Goal: Task Accomplishment & Management: Use online tool/utility

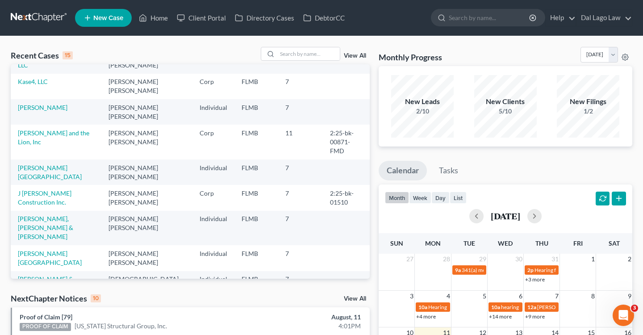
scroll to position [106, 0]
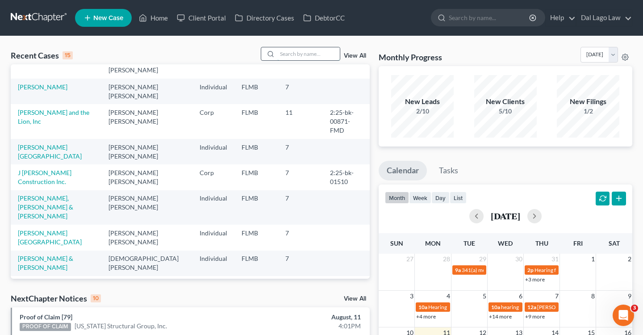
click at [294, 55] on input "search" at bounding box center [308, 53] width 62 height 13
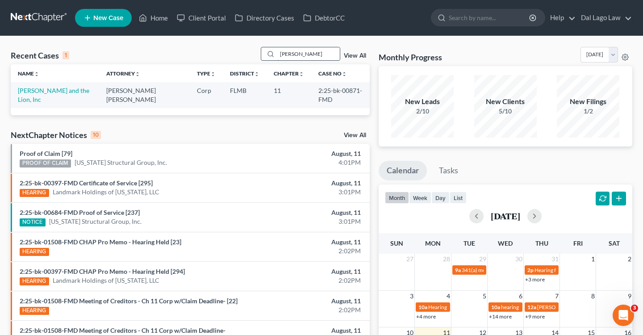
type input "[PERSON_NAME]"
click at [71, 88] on link "[PERSON_NAME] and the Lion, Inc" at bounding box center [53, 95] width 71 height 17
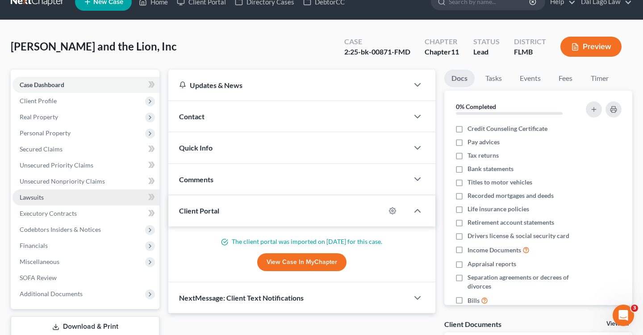
scroll to position [20, 0]
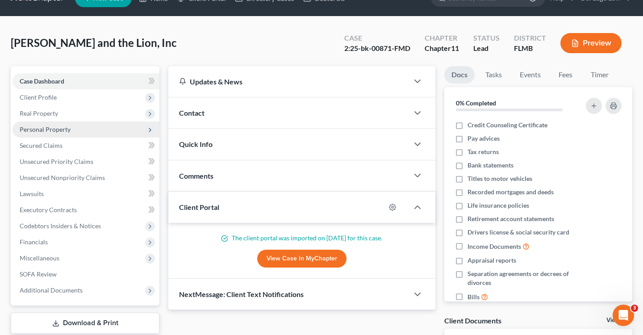
click at [76, 129] on span "Personal Property" at bounding box center [85, 129] width 147 height 16
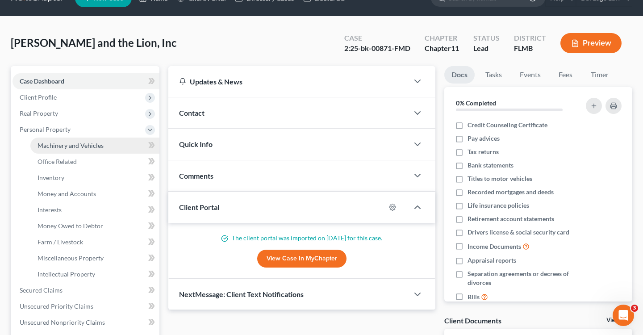
click at [78, 147] on span "Machinery and Vehicles" at bounding box center [70, 145] width 66 height 8
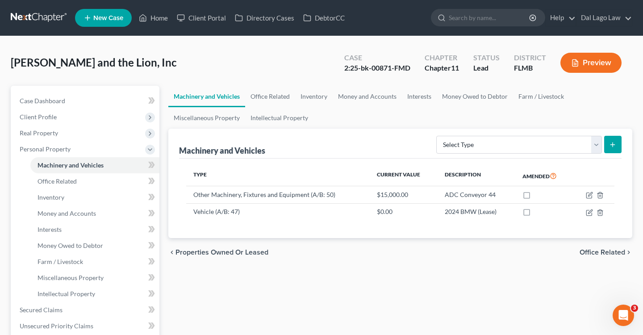
click at [587, 66] on button "Preview" at bounding box center [590, 63] width 61 height 20
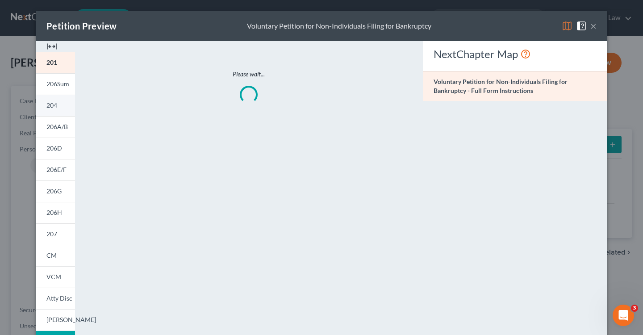
click at [40, 97] on link "204" at bounding box center [55, 105] width 39 height 21
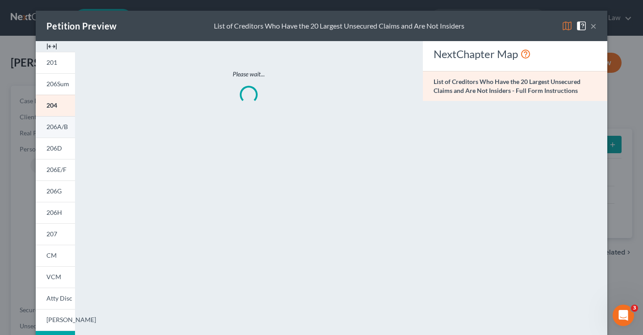
click at [54, 127] on span "206A/B" at bounding box center [56, 127] width 21 height 8
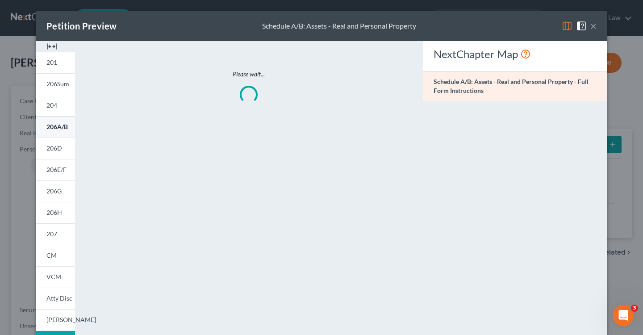
click at [54, 127] on span "206A/B" at bounding box center [56, 127] width 21 height 8
click at [54, 144] on link "206D" at bounding box center [55, 147] width 39 height 21
click at [52, 128] on span "206A/B" at bounding box center [56, 127] width 21 height 8
click at [594, 29] on button "×" at bounding box center [593, 26] width 6 height 11
